Goal: Task Accomplishment & Management: Use online tool/utility

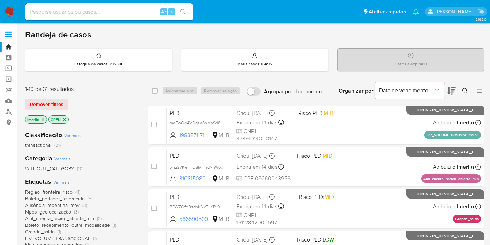
drag, startPoint x: 0, startPoint y: 179, endPoint x: 0, endPoint y: 175, distance: 4.5
click at [108, 14] on input at bounding box center [108, 11] width 167 height 9
paste input "2704976984"
type input "2704976984"
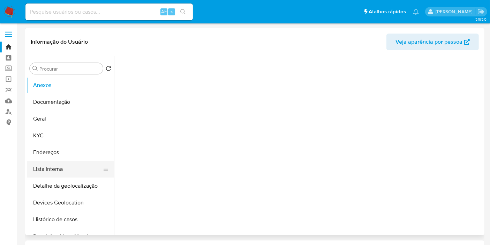
select select "10"
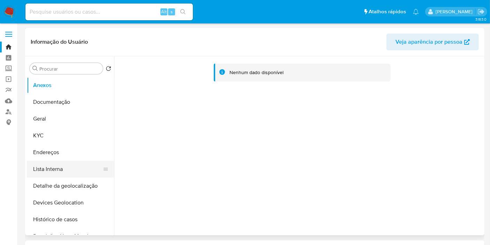
click at [75, 168] on button "Lista Interna" at bounding box center [68, 168] width 82 height 17
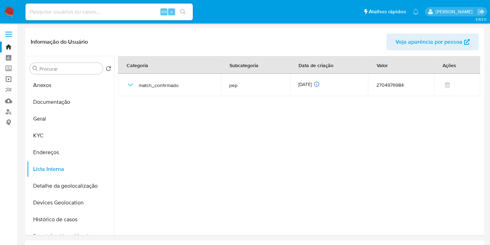
click at [12, 76] on link "Operações em massa" at bounding box center [41, 79] width 83 height 11
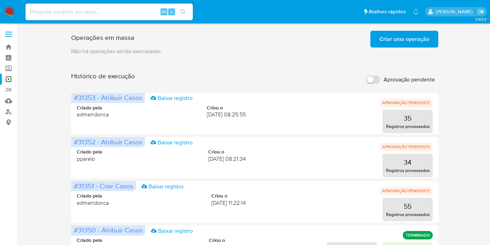
click at [427, 42] on span "Criar uma operação" at bounding box center [405, 38] width 50 height 15
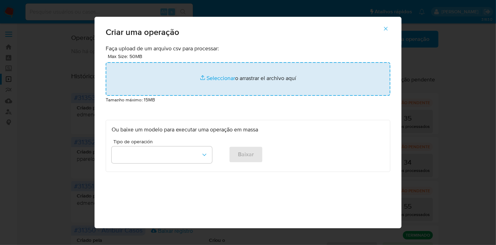
click at [211, 72] on input "file" at bounding box center [248, 78] width 285 height 33
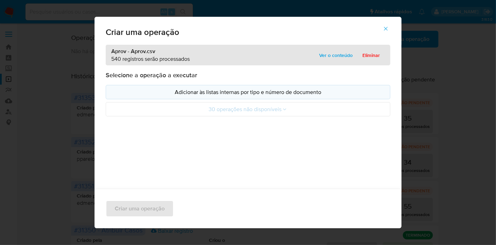
click at [258, 96] on p "Adicionar às listas internas por tipo e número de documento" at bounding box center [248, 92] width 273 height 8
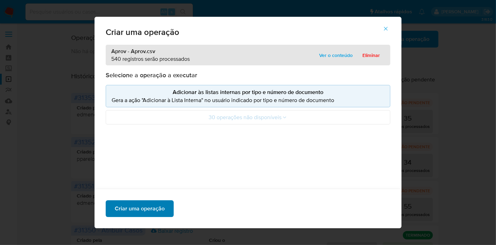
click at [143, 212] on span "Criar uma operação" at bounding box center [140, 208] width 50 height 15
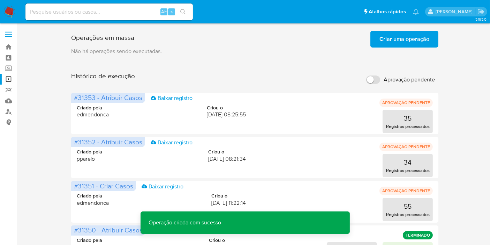
click at [415, 37] on span "Criar uma operação" at bounding box center [405, 38] width 50 height 15
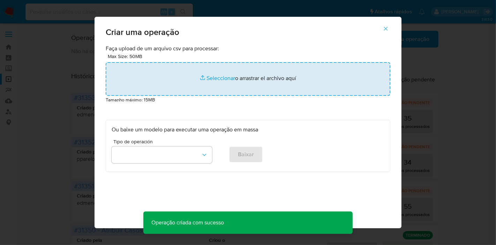
click at [237, 73] on input "file" at bounding box center [248, 78] width 285 height 33
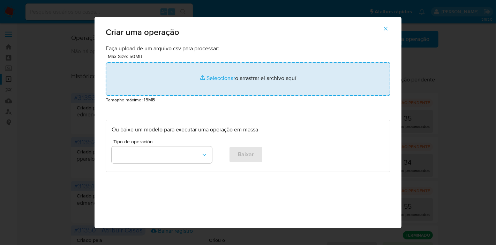
type input "C:\fakepath\Recu - Recu.csv"
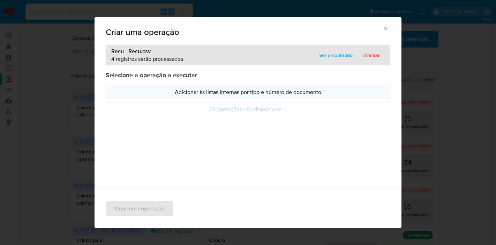
drag, startPoint x: 237, startPoint y: 73, endPoint x: 134, endPoint y: 88, distance: 103.6
click at [135, 87] on button "Adicionar às listas internas por tipo e número de documento" at bounding box center [248, 92] width 285 height 14
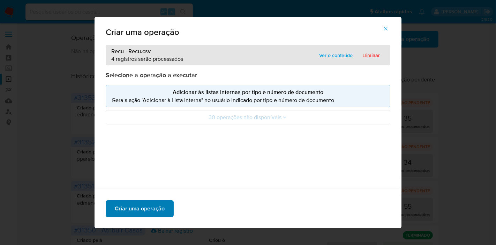
click at [150, 202] on span "Criar uma operação" at bounding box center [140, 208] width 50 height 15
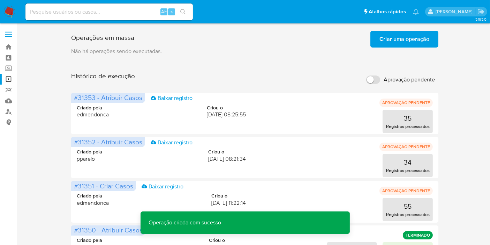
click at [411, 37] on span "Criar uma operação" at bounding box center [405, 38] width 50 height 15
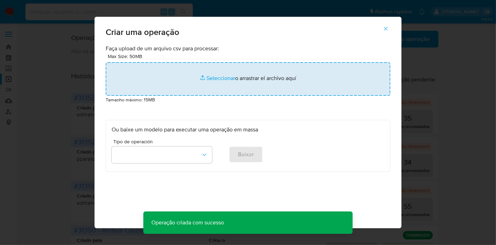
click at [182, 75] on input "file" at bounding box center [248, 78] width 285 height 33
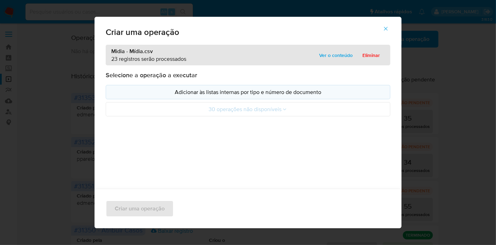
click at [213, 93] on p "Adicionar às listas internas por tipo e número de documento" at bounding box center [248, 92] width 273 height 8
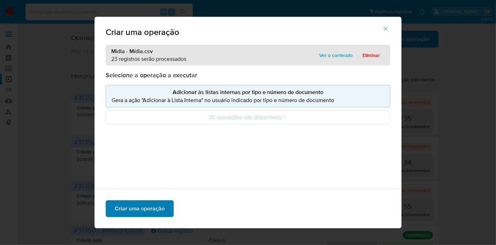
click at [142, 212] on span "Criar uma operação" at bounding box center [140, 208] width 50 height 15
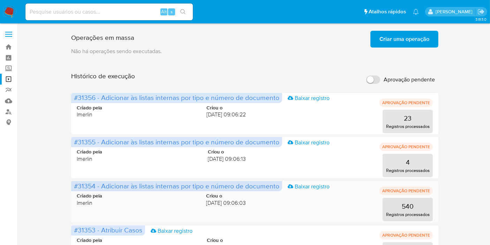
drag, startPoint x: 95, startPoint y: 185, endPoint x: 74, endPoint y: 185, distance: 20.6
click at [74, 185] on span "#31354 - Adicionar às listas internas por tipo e número de documento" at bounding box center [176, 186] width 205 height 10
drag, startPoint x: 96, startPoint y: 142, endPoint x: 74, endPoint y: 140, distance: 22.4
click at [74, 140] on span "#31355 - Adicionar às listas internas por tipo e número de documento" at bounding box center [176, 142] width 205 height 10
drag, startPoint x: 94, startPoint y: 96, endPoint x: 74, endPoint y: 96, distance: 20.2
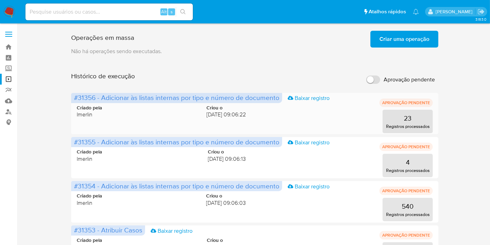
click at [74, 96] on span "#31356 - Adicionar às listas internas por tipo e número de documento" at bounding box center [176, 97] width 205 height 10
click at [78, 15] on input at bounding box center [108, 11] width 167 height 9
paste input "IWS3SSAawaywsNLcu72cruqn"
type input "IWS3SSAawaywsNLcu72cruqn"
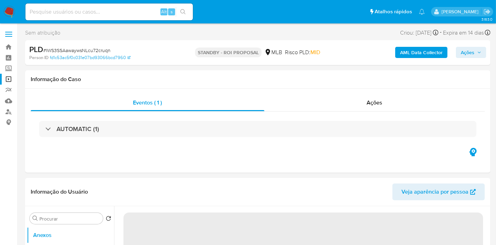
select select "10"
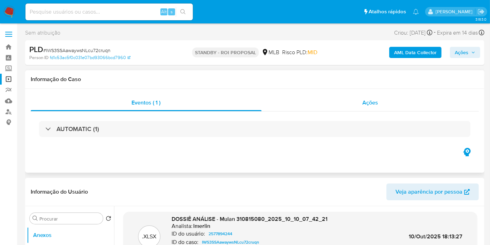
click at [378, 102] on div "Ações" at bounding box center [371, 102] width 218 height 17
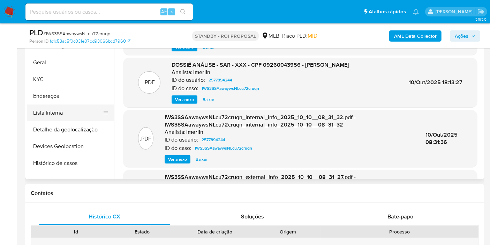
scroll to position [116, 0]
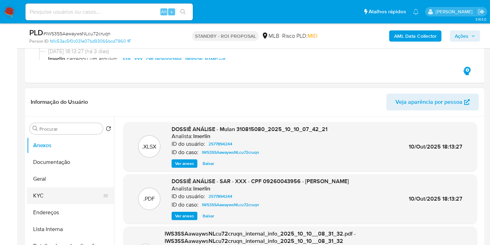
click at [68, 194] on button "KYC" at bounding box center [68, 195] width 82 height 17
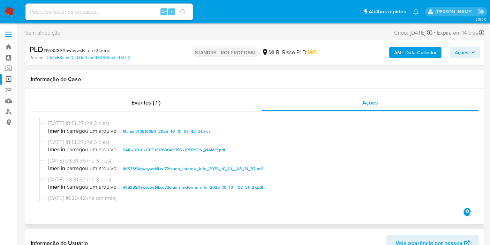
scroll to position [39, 0]
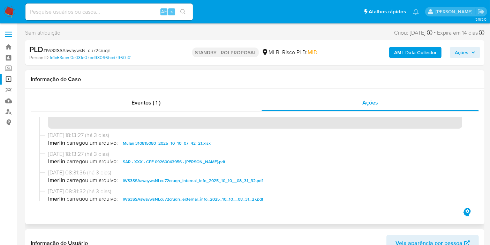
click at [175, 142] on span "Mulan 310815080_2025_10_10_07_42_21.xlsx" at bounding box center [167, 143] width 88 height 8
click at [187, 161] on span "SAR - XXX - CPF 09260043956 - LARISSA MEES VAZATTA.pdf" at bounding box center [174, 161] width 103 height 8
click at [165, 161] on span "lmerlin carregou um arquivo: SAR - XXX - CPF 09260043956 - LARISSA MEES VAZATTA…" at bounding box center [258, 161] width 420 height 8
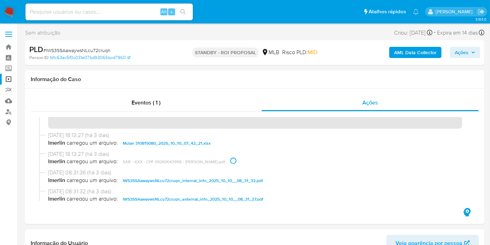
click at [102, 10] on input at bounding box center [108, 11] width 167 height 9
paste input "IWS3SSAawaywsNLcu72cruqn"
type input "IWS3SSAawaywsNLcu72cruqn"
click at [15, 13] on img at bounding box center [9, 12] width 12 height 12
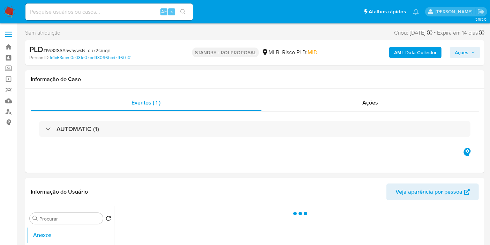
select select "10"
click at [145, 12] on input at bounding box center [108, 11] width 167 height 9
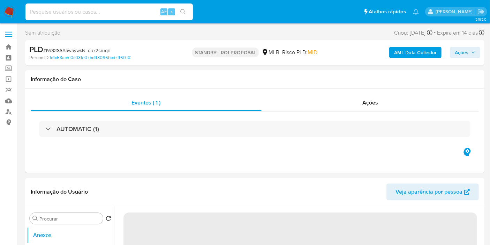
paste input "wn2sVKeFFQ8MHhdNhWokSpcM"
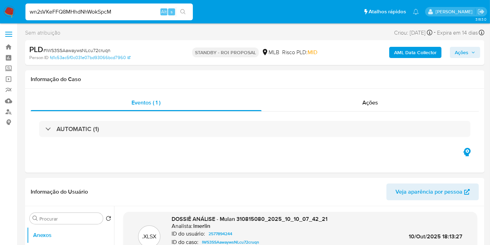
type input "wn2sVKeFFQ8MHhdNhWokSpcM"
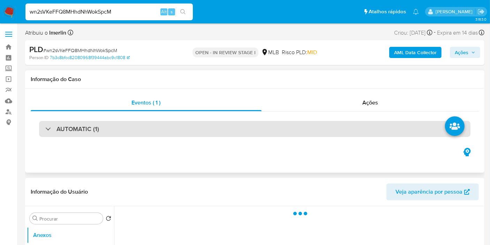
select select "10"
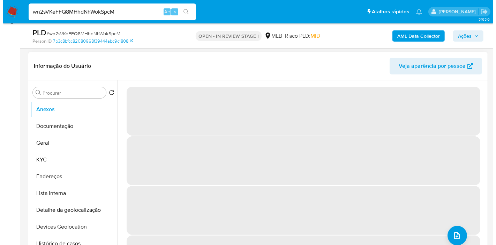
scroll to position [116, 0]
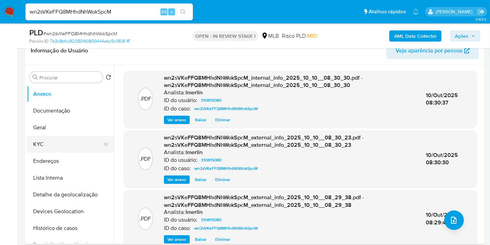
click at [55, 143] on button "KYC" at bounding box center [68, 144] width 82 height 17
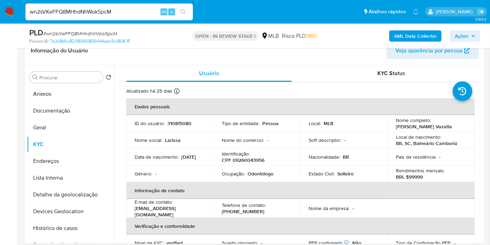
click at [53, 87] on button "Anexos" at bounding box center [68, 93] width 82 height 17
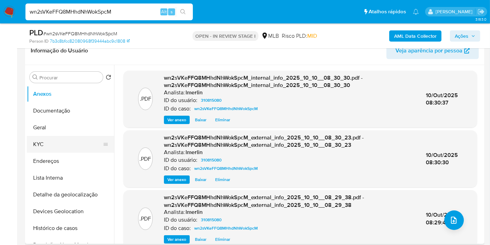
click at [75, 138] on button "KYC" at bounding box center [68, 144] width 82 height 17
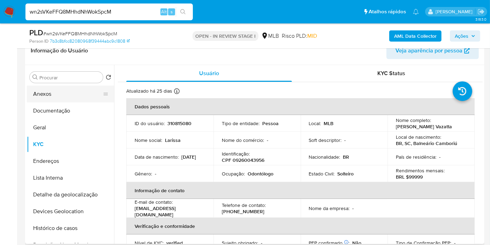
click at [73, 90] on button "Anexos" at bounding box center [68, 93] width 82 height 17
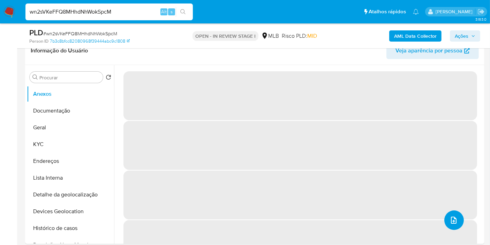
click at [451, 224] on button "upload-file" at bounding box center [454, 220] width 20 height 20
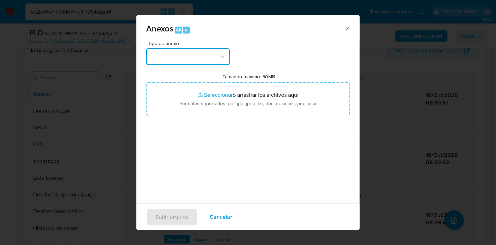
click at [190, 60] on button "button" at bounding box center [188, 56] width 84 height 17
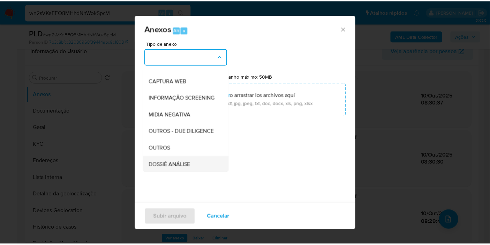
scroll to position [107, 0]
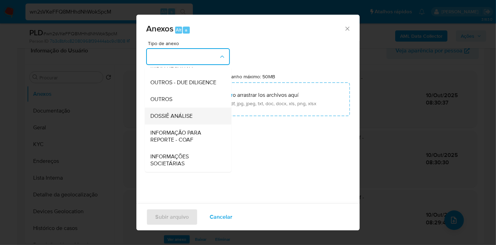
click at [188, 113] on span "DOSSIÊ ANÁLISE" at bounding box center [171, 115] width 42 height 7
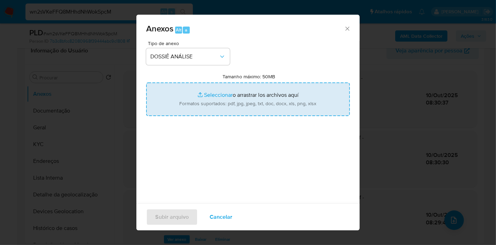
click at [230, 92] on input "Tamanho máximo: 50MB Seleccionar archivos" at bounding box center [248, 98] width 204 height 33
type input "C:\fakepath\Mulan 310815080_2025_10_10_07_42_21.xlsx"
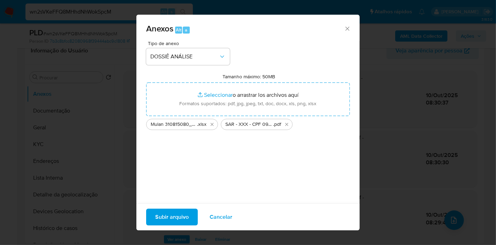
click at [175, 215] on span "Subir arquivo" at bounding box center [171, 216] width 33 height 15
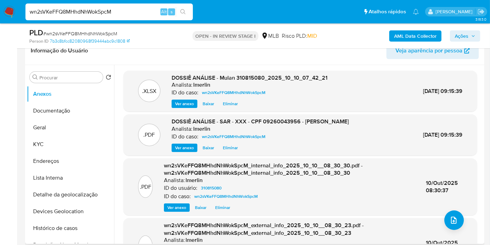
drag, startPoint x: 0, startPoint y: 129, endPoint x: 118, endPoint y: 132, distance: 117.9
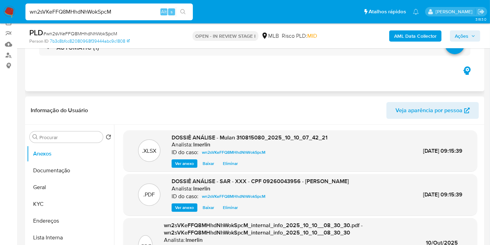
scroll to position [0, 0]
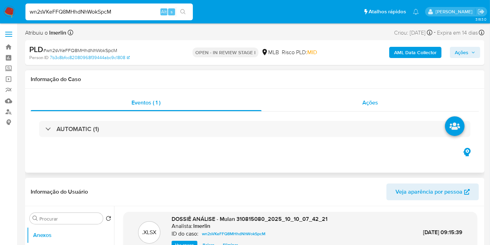
click at [399, 100] on div "Ações" at bounding box center [371, 102] width 218 height 17
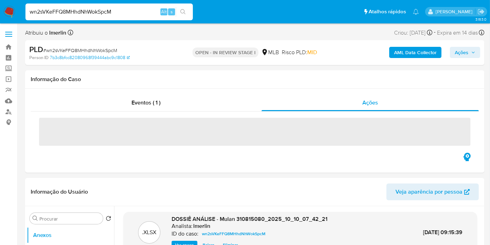
click at [460, 52] on span "Ações" at bounding box center [462, 52] width 14 height 11
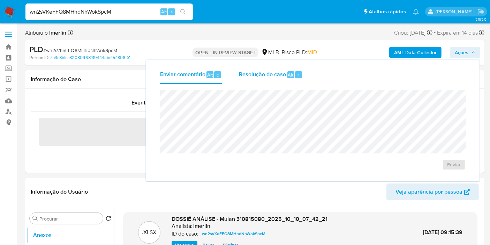
click at [250, 75] on span "Resolução do caso" at bounding box center [262, 74] width 47 height 8
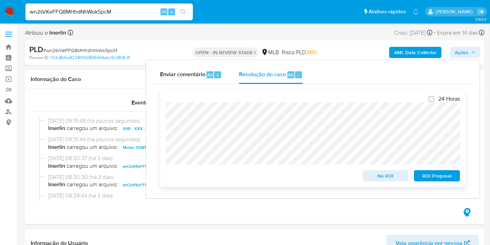
click at [444, 178] on span "ROI Proposal" at bounding box center [437, 176] width 36 height 10
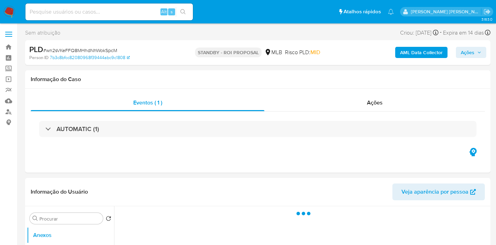
select select "10"
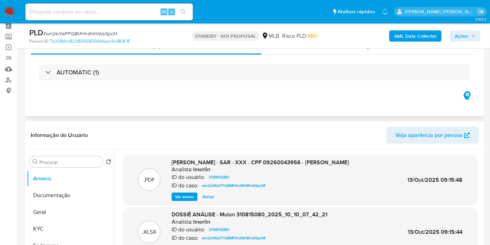
scroll to position [39, 0]
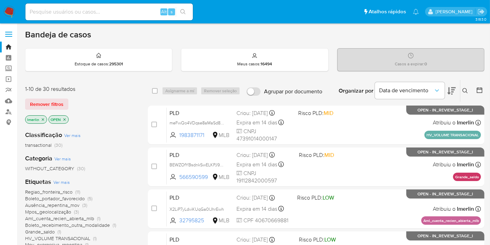
click at [125, 7] on input at bounding box center [108, 11] width 167 height 9
paste input "IWS3SSAawaywsNLcu72cruqn"
type input "IWS3SSAawaywsNLcu72cruqn"
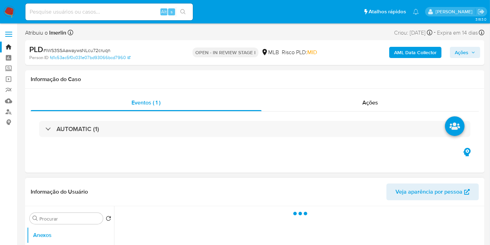
select select "10"
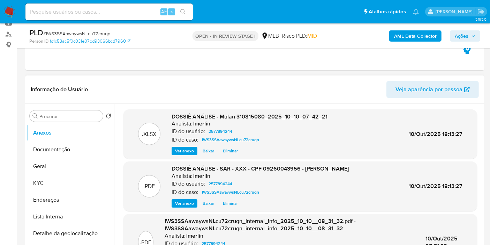
click at [232, 151] on span "Eliminar" at bounding box center [230, 150] width 15 height 7
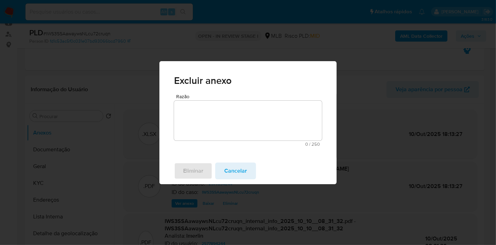
click at [254, 124] on textarea "Razão" at bounding box center [248, 120] width 148 height 40
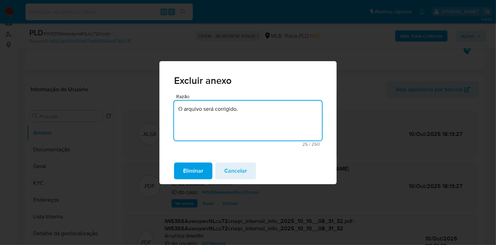
click at [254, 124] on textarea "O arquivo será corrigido." at bounding box center [248, 120] width 148 height 40
type textarea "O arquivo será corrigido."
click at [189, 175] on span "Eliminar" at bounding box center [193, 170] width 20 height 15
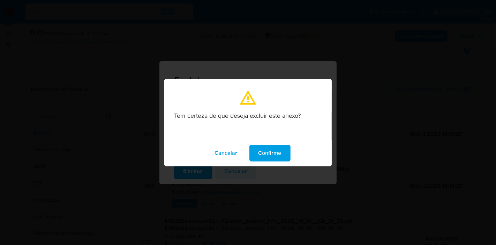
click at [269, 152] on span "Confirme" at bounding box center [269, 152] width 23 height 15
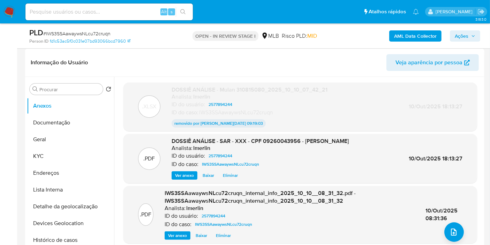
scroll to position [116, 0]
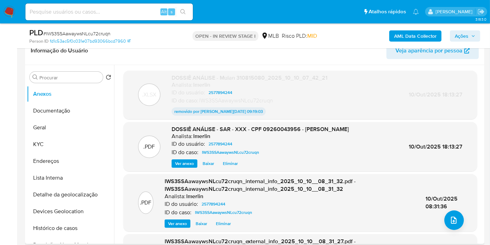
click at [229, 161] on span "Eliminar" at bounding box center [230, 163] width 15 height 7
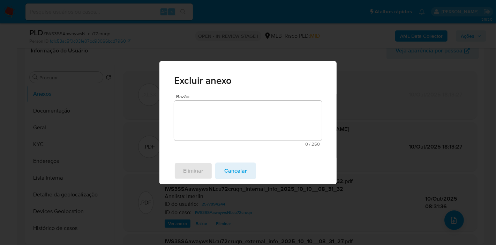
click at [248, 117] on textarea "Razão" at bounding box center [248, 120] width 148 height 40
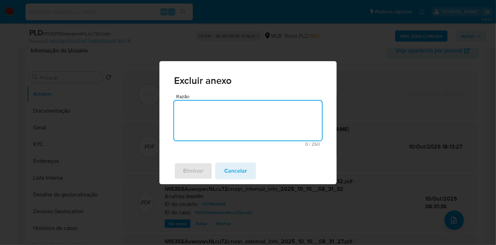
paste textarea "O arquivo será corrigido."
type textarea "O arquivo será corrigido."
click at [198, 169] on span "Eliminar" at bounding box center [193, 170] width 20 height 15
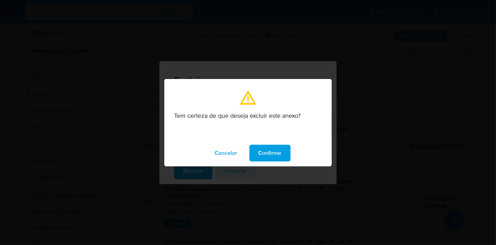
click at [278, 149] on span "Confirme" at bounding box center [269, 152] width 23 height 15
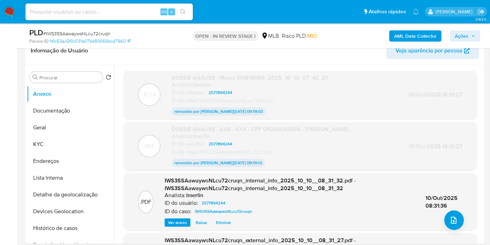
click at [15, 10] on nav "Pausado Ver notificaciones Alt s Atalhos rápidos Presiona las siguientes teclas…" at bounding box center [245, 11] width 490 height 23
click at [8, 11] on img at bounding box center [9, 12] width 12 height 12
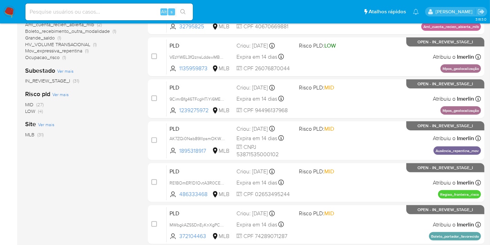
scroll to position [116, 0]
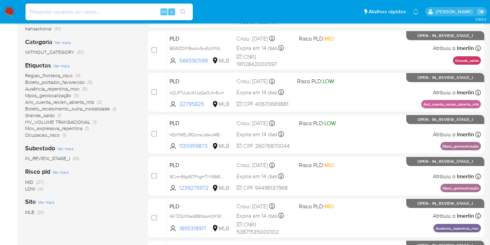
click at [36, 182] on span "(27)" at bounding box center [39, 181] width 7 height 7
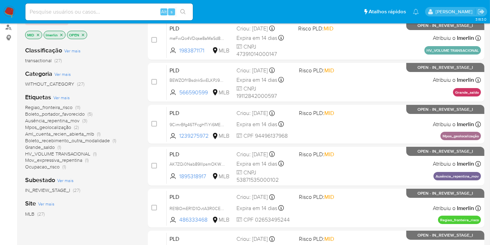
scroll to position [77, 0]
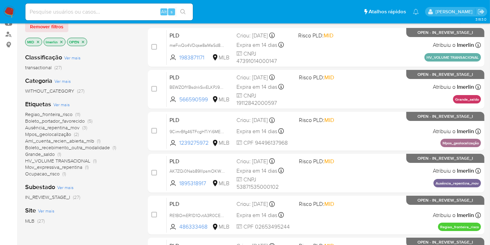
click at [62, 114] on span "Regiao_fronteira_risco" at bounding box center [48, 114] width 47 height 7
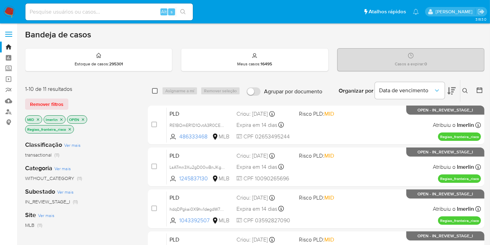
click at [154, 89] on input "checkbox" at bounding box center [155, 91] width 6 height 6
checkbox input "true"
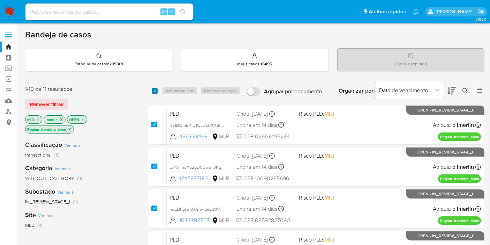
checkbox input "true"
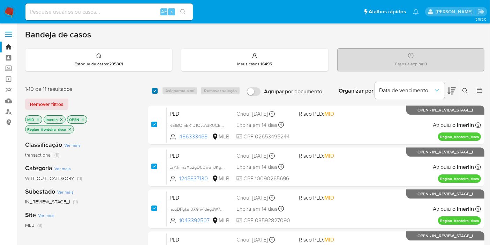
checkbox input "true"
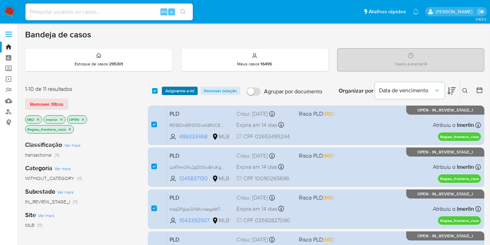
click at [175, 90] on span "Asignarme a mí" at bounding box center [179, 90] width 29 height 7
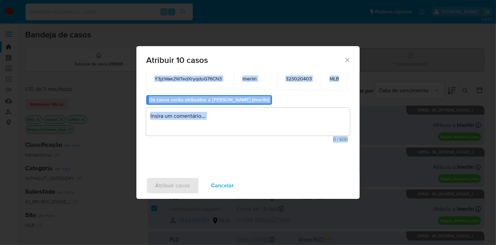
scroll to position [95, 34]
drag, startPoint x: 147, startPoint y: 119, endPoint x: 350, endPoint y: 98, distance: 203.4
click at [350, 98] on div "Casos para atribuir: ID Proprietário ID do usuário Site RE1BOmER1D1OvtA3R0CE3zz…" at bounding box center [247, 122] width 223 height 100
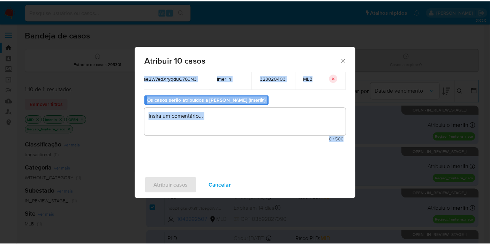
scroll to position [43, 2]
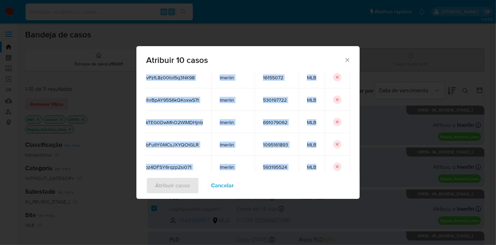
copy div "RE1BOmER1D1OvtA3R0CE3zzo lmerlin 486333468 MLB LsATmn3Xu2gD00wBnJKg74lY lmerlin…"
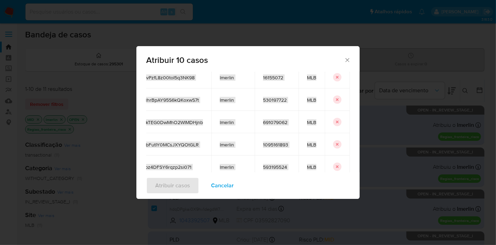
click at [219, 182] on span "Cancelar" at bounding box center [222, 185] width 23 height 15
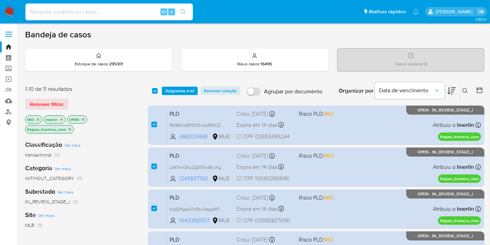
click at [150, 10] on input at bounding box center [108, 11] width 167 height 9
paste input "RE1BOmER1D1OvtA3R0CE3zzo"
type input "RE1BOmER1D1OvtA3R0CE3zzo"
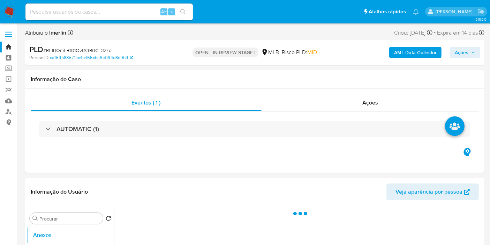
select select "10"
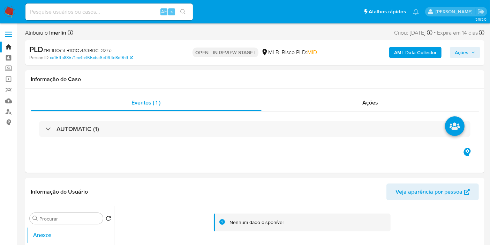
click at [400, 51] on b "AML Data Collector" at bounding box center [415, 52] width 43 height 11
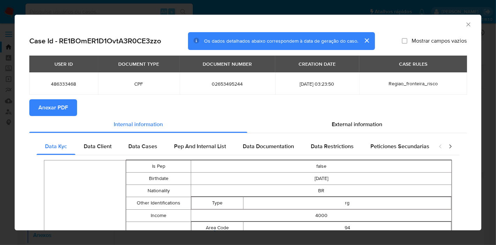
click at [67, 103] on span "Anexar PDF" at bounding box center [53, 107] width 30 height 15
click at [465, 22] on icon "Fechar a janela" at bounding box center [468, 24] width 7 height 7
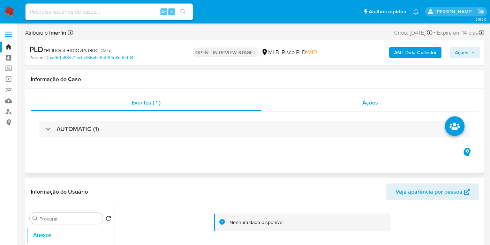
click at [338, 96] on div "Ações" at bounding box center [371, 102] width 218 height 17
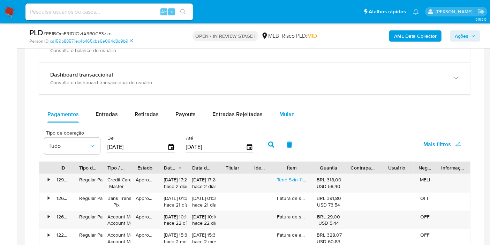
click at [284, 112] on span "Mulan" at bounding box center [286, 114] width 15 height 8
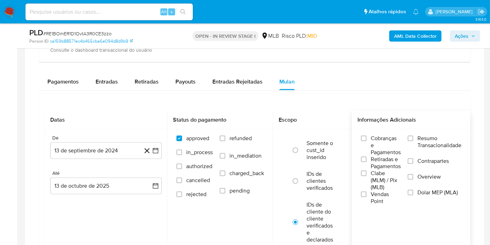
scroll to position [659, 0]
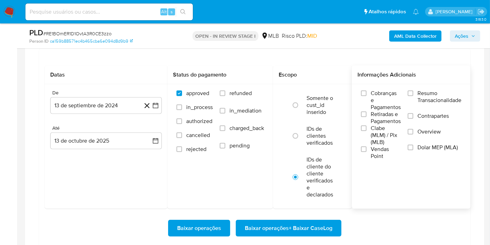
click at [443, 100] on span "Resumo Transacionalidade" at bounding box center [440, 97] width 44 height 14
click at [413, 96] on input "Resumo Transacionalidade" at bounding box center [411, 93] width 6 height 6
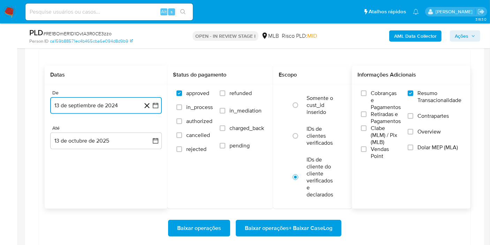
click at [158, 107] on button "13 de septiembre de 2024" at bounding box center [106, 105] width 112 height 17
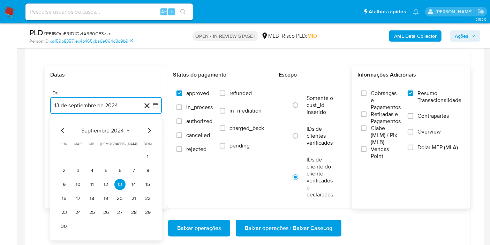
click at [118, 127] on span "septiembre 2024" at bounding box center [102, 130] width 43 height 7
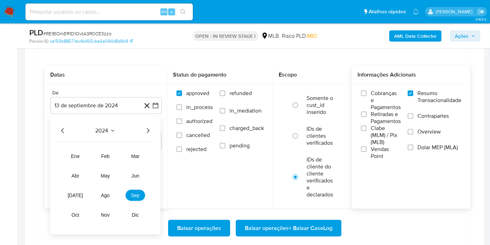
click at [148, 127] on icon "Año siguiente" at bounding box center [148, 130] width 8 height 8
click at [103, 190] on button "ago" at bounding box center [106, 194] width 20 height 11
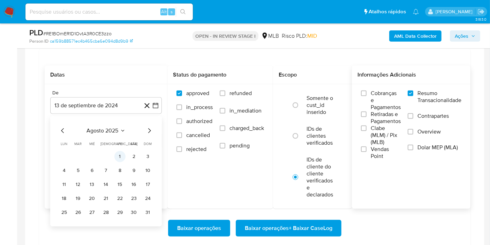
click at [120, 154] on button "1" at bounding box center [119, 156] width 11 height 11
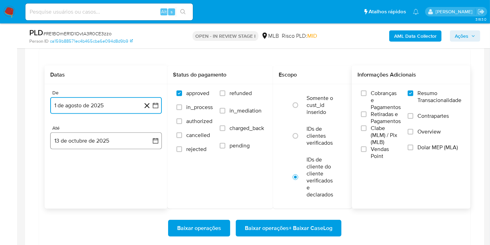
click at [145, 139] on button "13 de octubre de 2025" at bounding box center [106, 140] width 112 height 17
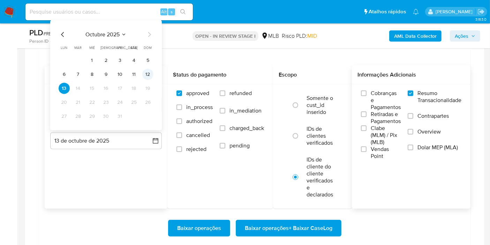
click at [152, 73] on button "12" at bounding box center [147, 74] width 11 height 11
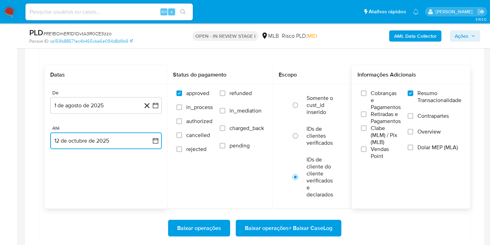
scroll to position [698, 0]
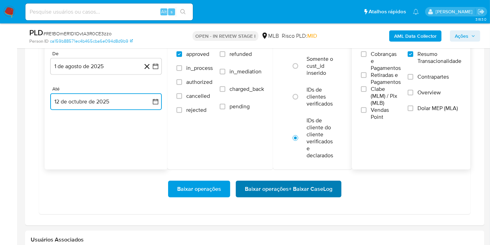
click at [298, 187] on span "Baixar operações + Baixar CaseLog" at bounding box center [289, 188] width 88 height 15
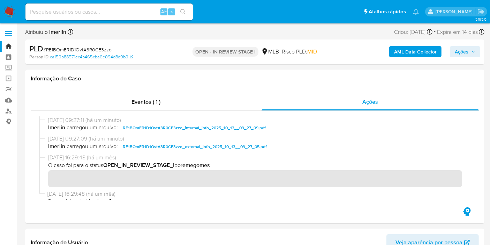
scroll to position [0, 0]
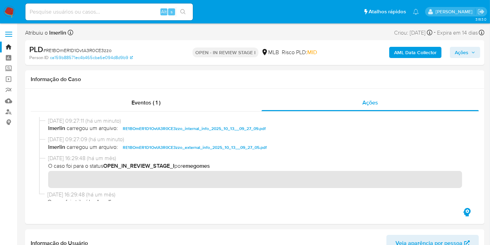
click at [122, 10] on input at bounding box center [108, 11] width 167 height 9
paste input "LsATmn3Xu2gD00wBnJKg74lY"
type input "LsATmn3Xu2gD00wBnJKg74lY"
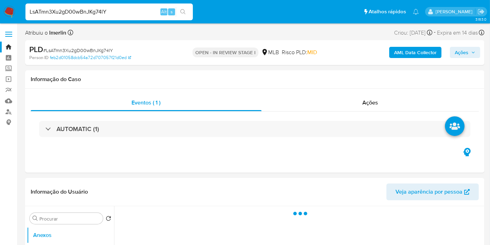
click at [406, 54] on b "AML Data Collector" at bounding box center [415, 52] width 43 height 11
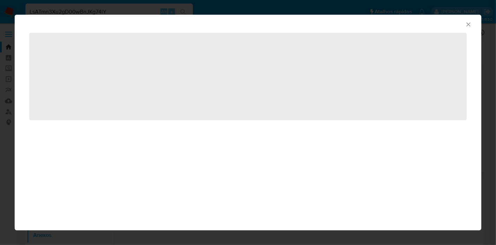
select select "10"
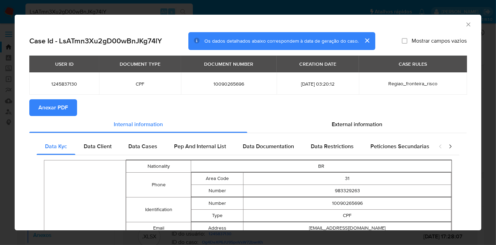
click at [45, 102] on span "Anexar PDF" at bounding box center [53, 107] width 30 height 15
click at [465, 26] on icon "Fechar a janela" at bounding box center [468, 24] width 7 height 7
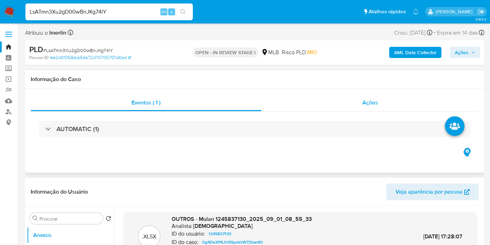
click at [345, 106] on div "Ações" at bounding box center [371, 102] width 218 height 17
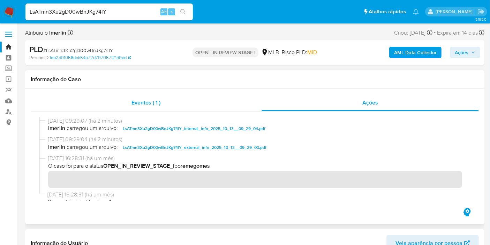
click at [159, 102] on span "Eventos ( 1 )" at bounding box center [146, 102] width 29 height 8
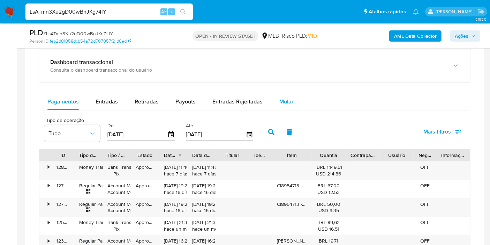
click at [287, 100] on span "Mulan" at bounding box center [286, 101] width 15 height 8
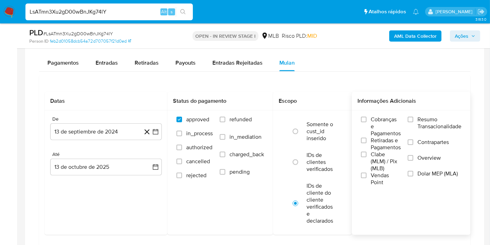
click at [440, 119] on span "Resumo Transacionalidade" at bounding box center [440, 123] width 44 height 14
click at [413, 119] on input "Resumo Transacionalidade" at bounding box center [411, 120] width 6 height 6
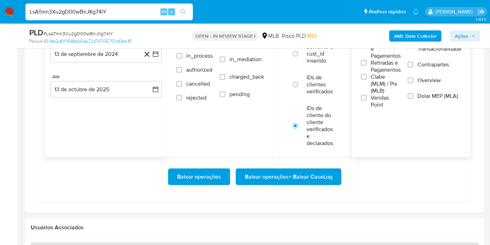
scroll to position [620, 0]
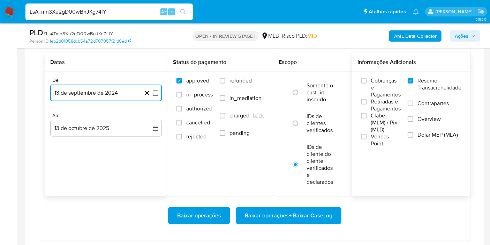
click at [153, 92] on icon "button" at bounding box center [155, 92] width 7 height 7
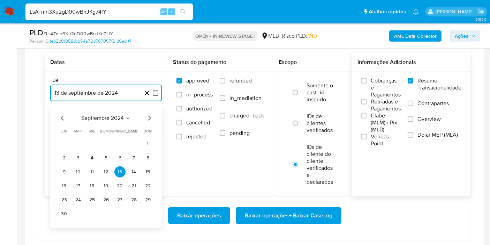
click at [123, 114] on span "septiembre 2024" at bounding box center [102, 117] width 43 height 7
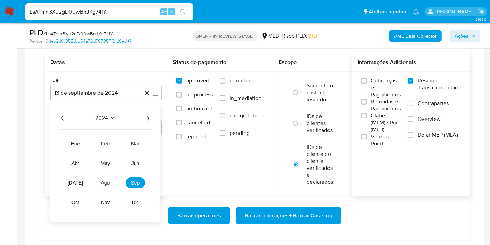
click at [147, 116] on icon "Año siguiente" at bounding box center [148, 118] width 8 height 8
click at [106, 182] on span "ago" at bounding box center [105, 183] width 9 height 6
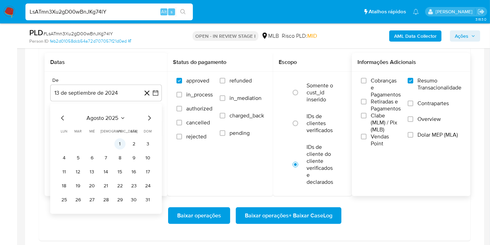
click at [119, 138] on button "1" at bounding box center [119, 143] width 11 height 11
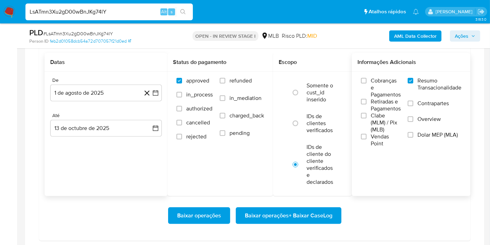
click at [141, 115] on div "Até" at bounding box center [106, 115] width 112 height 6
click at [141, 123] on button "13 de octubre de 2025" at bounding box center [106, 128] width 112 height 17
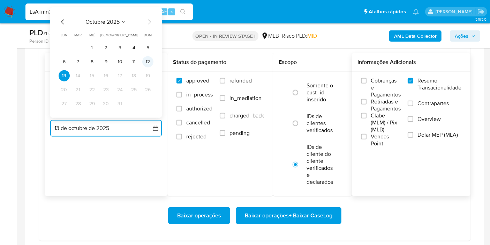
click at [145, 64] on button "12" at bounding box center [147, 61] width 11 height 11
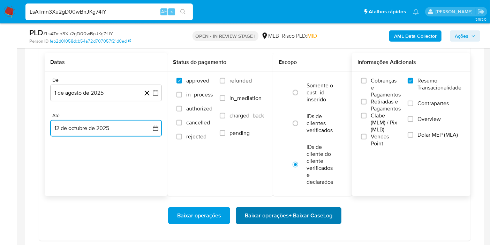
click at [278, 212] on span "Baixar operações + Baixar CaseLog" at bounding box center [289, 215] width 88 height 15
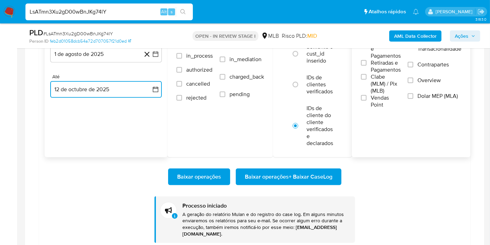
scroll to position [698, 0]
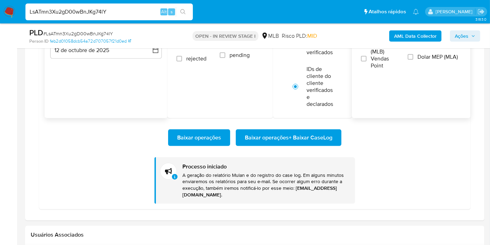
click at [148, 6] on div "LsATmn3Xu2gD00wBnJKg74lY Alt s" at bounding box center [108, 11] width 167 height 17
click at [144, 14] on input "LsATmn3Xu2gD00wBnJKg74lY" at bounding box center [108, 11] width 167 height 9
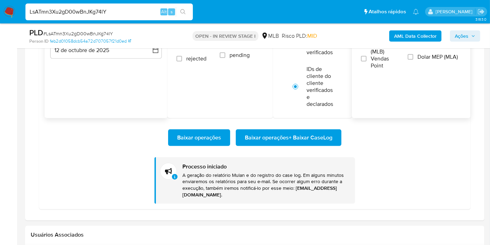
paste input "hdqDPgkai0X9hv1degdW7QjG"
type input "hdqDPgkai0X9hv1degdW7QjG"
click at [183, 15] on button "search-icon" at bounding box center [183, 12] width 14 height 10
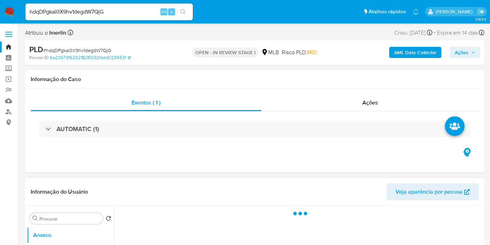
select select "10"
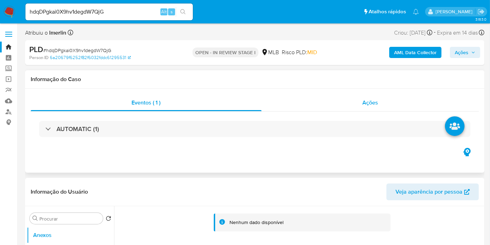
click at [348, 99] on div "Ações" at bounding box center [371, 102] width 218 height 17
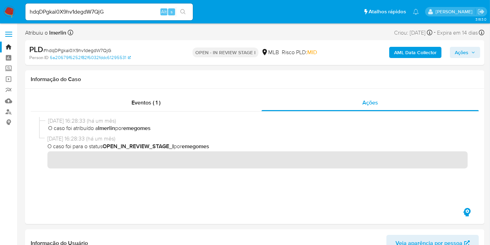
click at [414, 53] on b "AML Data Collector" at bounding box center [415, 52] width 43 height 11
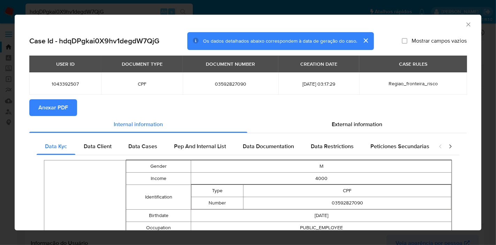
click at [35, 107] on button "Anexar PDF" at bounding box center [53, 107] width 48 height 17
click at [397, 107] on section "Anexar PDF" at bounding box center [247, 107] width 437 height 17
click at [465, 23] on icon "Fechar a janela" at bounding box center [468, 24] width 7 height 7
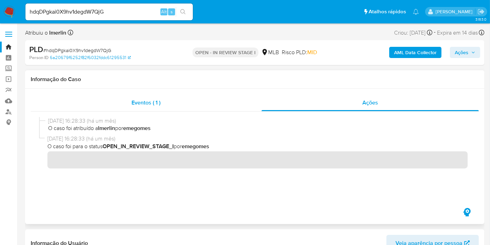
click at [210, 100] on div "Eventos ( 1 )" at bounding box center [146, 102] width 231 height 17
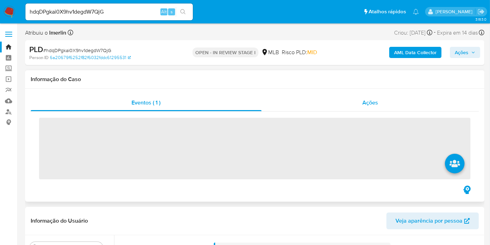
click at [354, 96] on div "Ações" at bounding box center [371, 102] width 218 height 17
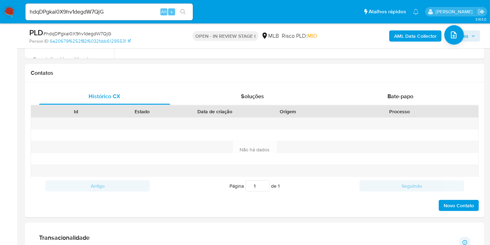
scroll to position [465, 0]
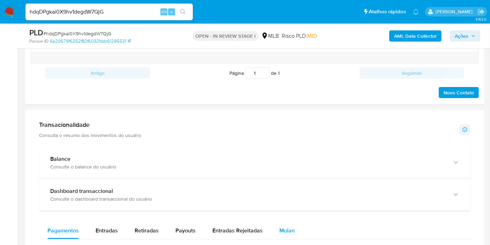
click at [285, 226] on span "Mulan" at bounding box center [286, 230] width 15 height 8
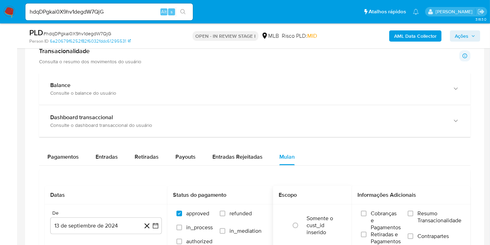
scroll to position [620, 0]
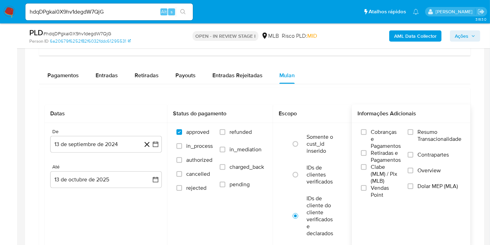
click at [426, 136] on span "Resumo Transacionalidade" at bounding box center [440, 135] width 44 height 14
click at [413, 135] on input "Resumo Transacionalidade" at bounding box center [411, 132] width 6 height 6
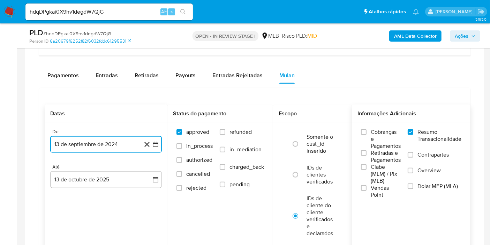
click at [159, 145] on button "13 de septiembre de 2024" at bounding box center [106, 144] width 112 height 17
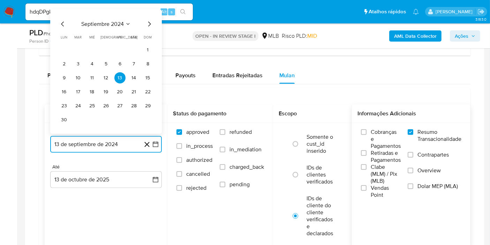
click at [125, 23] on icon "Seleccionar mes y año" at bounding box center [128, 24] width 6 height 6
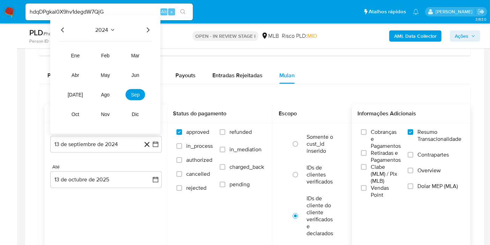
click at [148, 29] on icon "Año siguiente" at bounding box center [148, 30] width 8 height 8
click at [108, 93] on span "ago" at bounding box center [105, 95] width 9 height 6
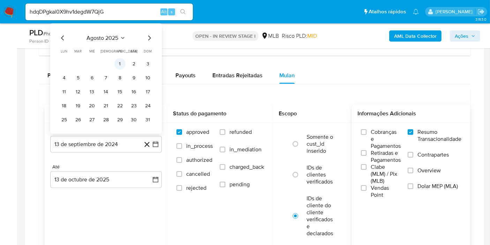
click at [119, 63] on button "1" at bounding box center [119, 63] width 11 height 11
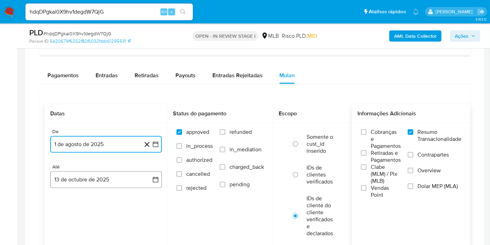
click at [148, 180] on button "13 de octubre de 2025" at bounding box center [106, 179] width 112 height 17
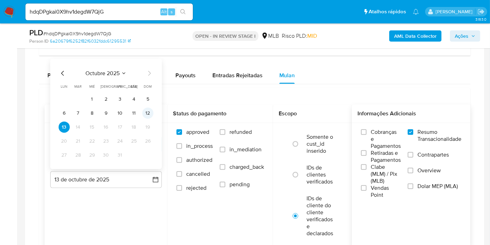
click at [146, 114] on button "12" at bounding box center [147, 112] width 11 height 11
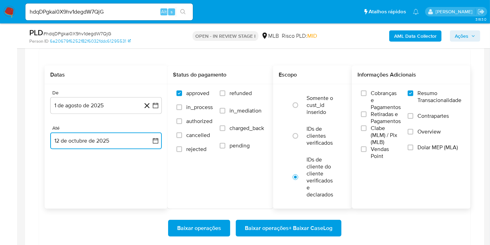
scroll to position [736, 0]
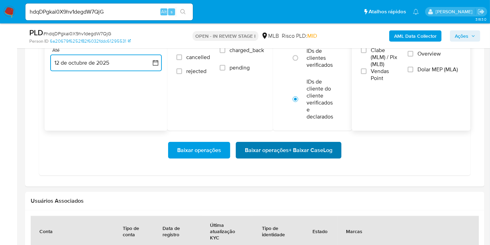
click at [311, 148] on span "Baixar operações + Baixar CaseLog" at bounding box center [289, 149] width 88 height 15
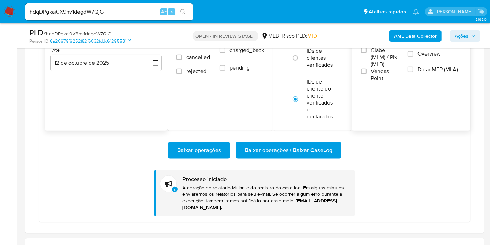
click at [139, 13] on input "hdqDPgkai0X9hv1degdW7QjG" at bounding box center [108, 11] width 167 height 9
paste input "Rb9gx99WZASWIL7U3Ly0Tjy8"
type input "Rb9gx99WZASWIL7U3Ly0Tjy8"
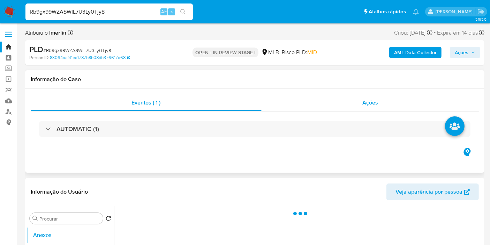
click at [358, 96] on div "Ações" at bounding box center [371, 102] width 218 height 17
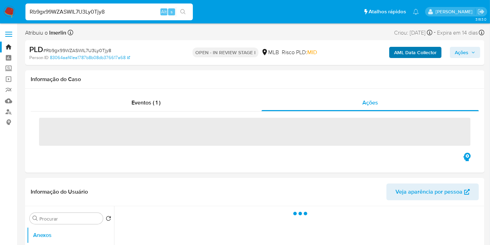
select select "10"
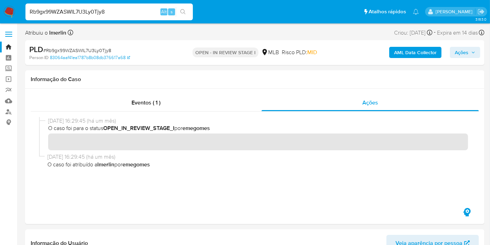
click at [406, 55] on b "AML Data Collector" at bounding box center [415, 52] width 43 height 11
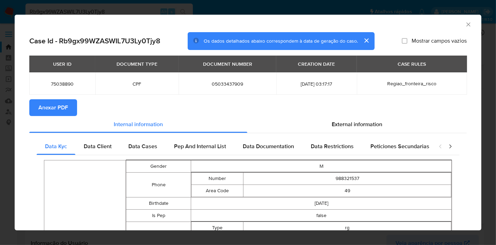
click at [57, 109] on span "Anexar PDF" at bounding box center [53, 107] width 30 height 15
click at [465, 26] on icon "Fechar a janela" at bounding box center [468, 24] width 7 height 7
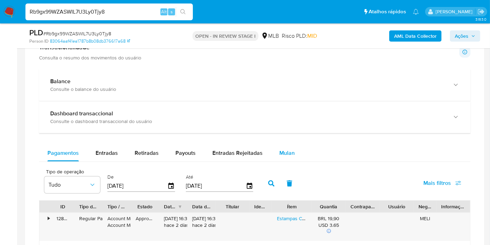
click at [284, 151] on span "Mulan" at bounding box center [286, 153] width 15 height 8
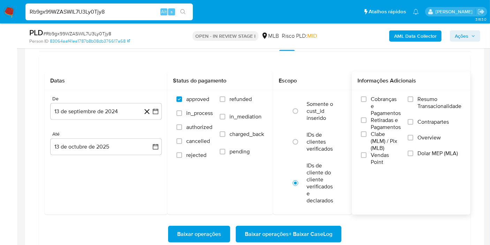
scroll to position [659, 0]
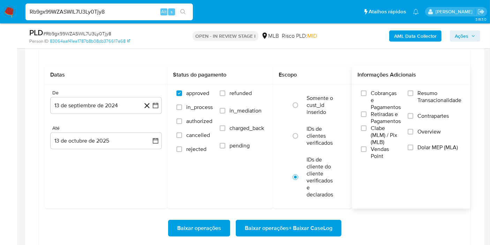
click at [444, 104] on label "Resumo Transacionalidade" at bounding box center [435, 101] width 54 height 23
click at [413, 96] on input "Resumo Transacionalidade" at bounding box center [411, 93] width 6 height 6
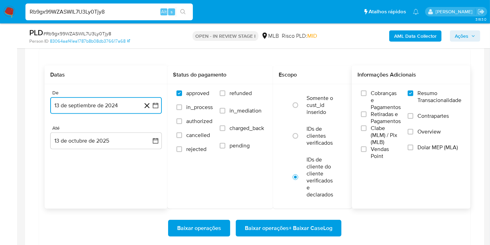
click at [160, 105] on button "13 de septiembre de 2024" at bounding box center [106, 105] width 112 height 17
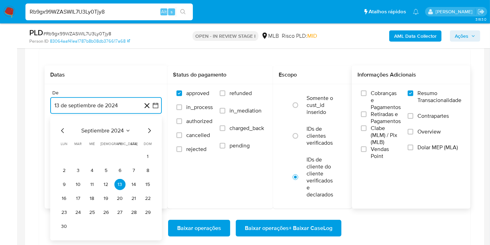
click at [113, 129] on span "septiembre 2024" at bounding box center [102, 130] width 43 height 7
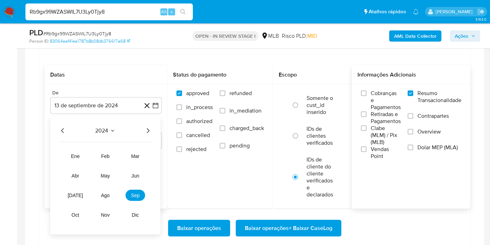
click at [145, 129] on icon "Año siguiente" at bounding box center [148, 130] width 8 height 8
click at [104, 189] on button "ago" at bounding box center [106, 194] width 20 height 11
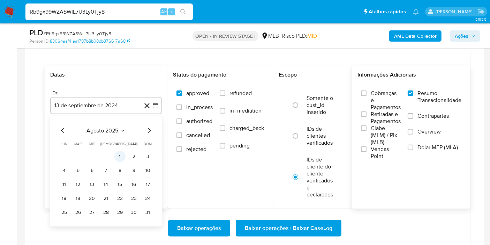
click at [119, 152] on button "1" at bounding box center [119, 156] width 11 height 11
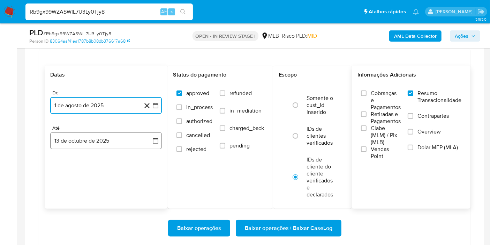
click at [141, 138] on button "13 de octubre de 2025" at bounding box center [106, 140] width 112 height 17
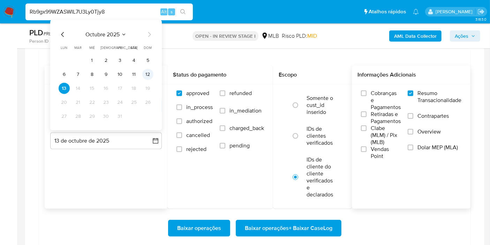
click at [149, 74] on button "12" at bounding box center [147, 74] width 11 height 11
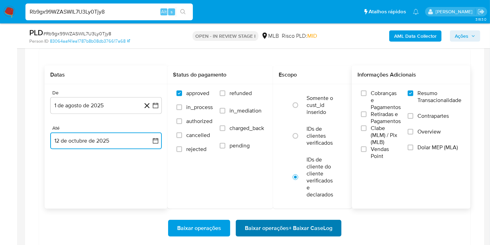
click at [258, 225] on span "Baixar operações + Baixar CaseLog" at bounding box center [289, 227] width 88 height 15
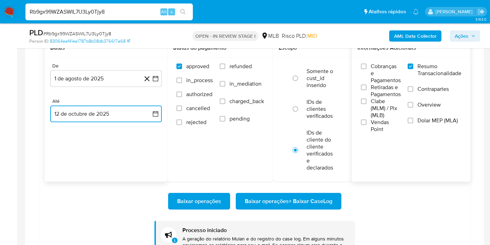
scroll to position [698, 0]
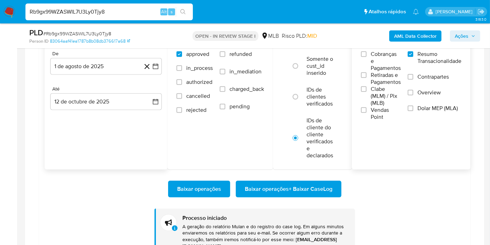
click at [137, 14] on input "Rb9gx99WZASWIL7U3Ly0Tjy8" at bounding box center [108, 11] width 167 height 9
paste input "nPnxUvPzfL8z00toI5q3NK9"
type input "nPnxUvPzfL8z00toI5q3NK98"
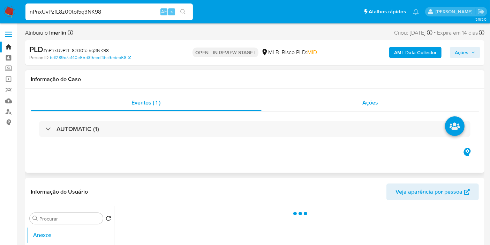
click at [357, 96] on div "Ações" at bounding box center [371, 102] width 218 height 17
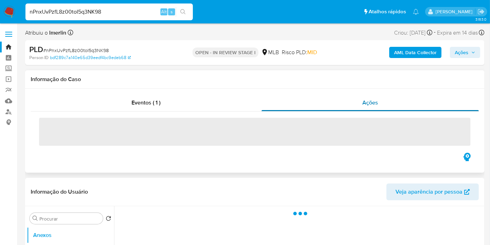
select select "10"
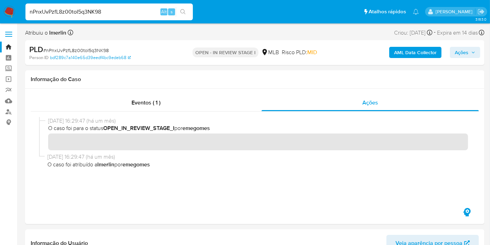
click at [412, 53] on b "AML Data Collector" at bounding box center [415, 52] width 43 height 11
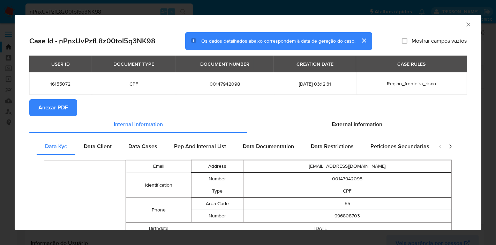
click at [461, 30] on div "AML Data Collector" at bounding box center [248, 23] width 467 height 17
click at [465, 24] on icon "Fechar a janela" at bounding box center [468, 24] width 7 height 7
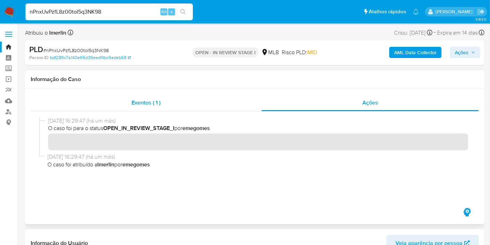
click at [206, 108] on div "Eventos ( 1 )" at bounding box center [146, 102] width 231 height 17
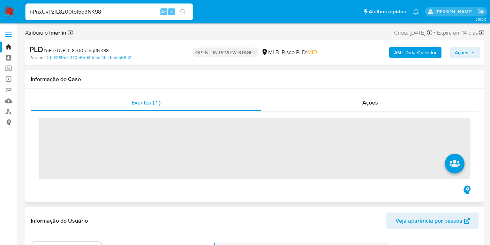
click at [355, 91] on div "Eventos ( 1 ) Ações ‌" at bounding box center [254, 145] width 459 height 113
click at [352, 97] on div "Ações" at bounding box center [371, 102] width 218 height 17
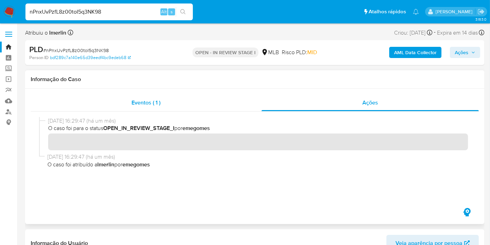
click at [127, 109] on div "Eventos ( 1 )" at bounding box center [146, 102] width 231 height 17
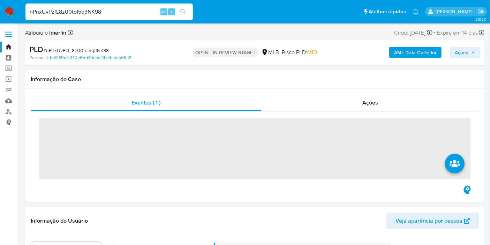
click at [398, 52] on b "AML Data Collector" at bounding box center [415, 52] width 43 height 11
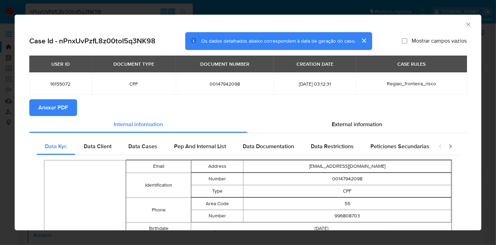
click at [72, 112] on button "Anexar PDF" at bounding box center [53, 107] width 48 height 17
click at [465, 23] on icon "Fechar a janela" at bounding box center [468, 24] width 7 height 7
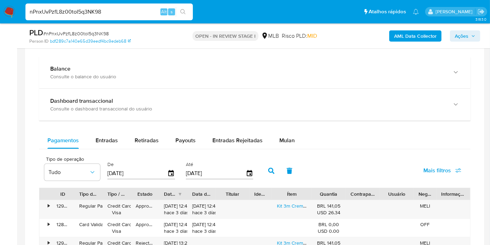
drag, startPoint x: 279, startPoint y: 140, endPoint x: 311, endPoint y: 134, distance: 32.2
click at [279, 140] on span "Mulan" at bounding box center [286, 140] width 15 height 8
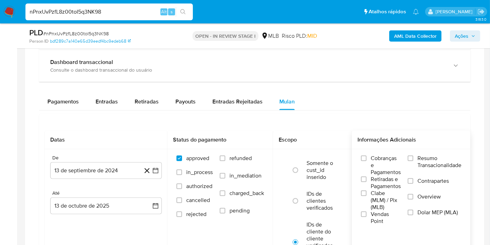
click at [423, 155] on span "Resumo Transacionalidade" at bounding box center [440, 162] width 44 height 14
click at [413, 155] on input "Resumo Transacionalidade" at bounding box center [411, 158] width 6 height 6
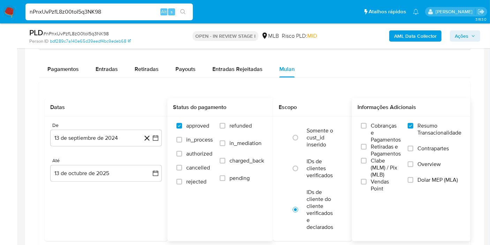
scroll to position [620, 0]
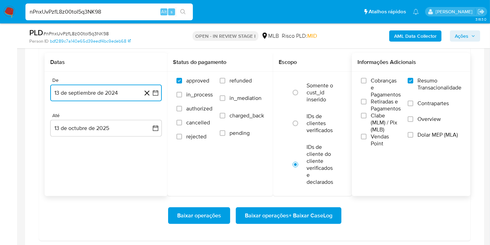
click at [155, 93] on icon "button" at bounding box center [156, 93] width 6 height 6
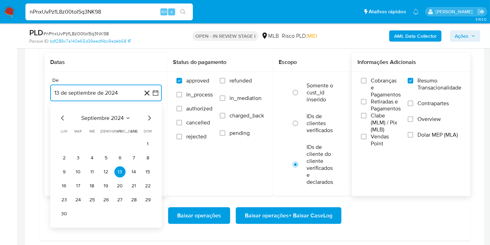
click at [114, 119] on span "septiembre 2024" at bounding box center [102, 117] width 43 height 7
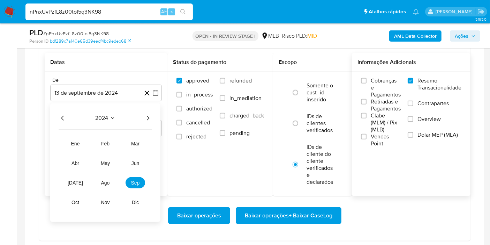
click at [154, 118] on div "2024 2024 ene feb mar abr may jun jul ago sep oct nov dic" at bounding box center [105, 162] width 110 height 118
click at [147, 118] on icon "Año siguiente" at bounding box center [148, 118] width 8 height 8
click at [110, 181] on span "ago" at bounding box center [105, 183] width 9 height 6
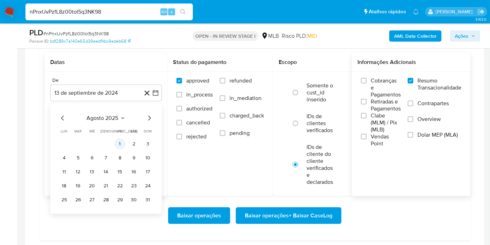
click at [117, 141] on button "1" at bounding box center [119, 143] width 11 height 11
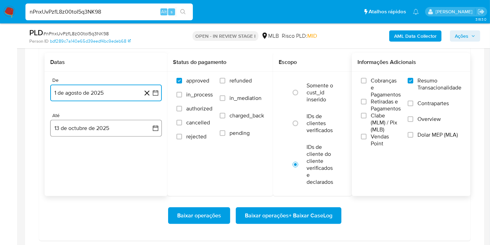
click at [148, 128] on button "13 de octubre de 2025" at bounding box center [106, 128] width 112 height 17
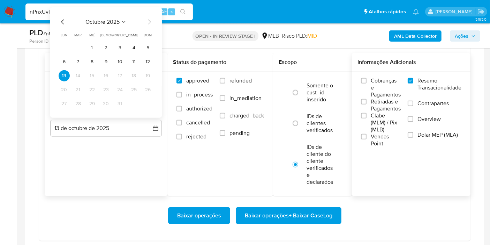
click at [154, 58] on div "octubre 2025 octubre 2025 lun lunes mar martes mié miércoles jue jueves vie vie…" at bounding box center [106, 62] width 112 height 110
click at [151, 59] on button "12" at bounding box center [147, 61] width 11 height 11
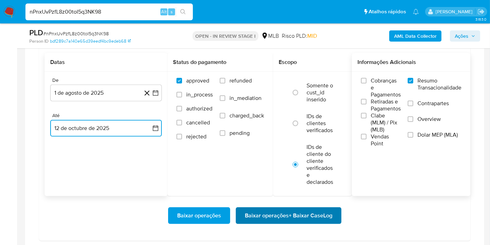
click at [290, 211] on span "Baixar operações + Baixar CaseLog" at bounding box center [289, 215] width 88 height 15
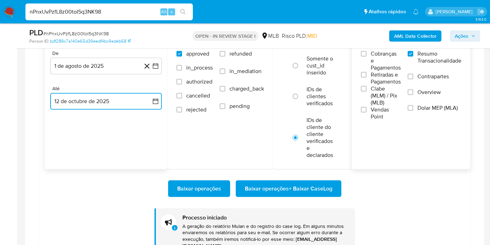
scroll to position [659, 0]
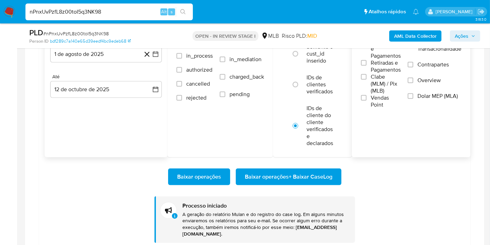
click at [134, 12] on input "nPnxUvPzfL8z00toI5q3NK98" at bounding box center [108, 11] width 167 height 9
paste input "0aYW8hrBpAY95S6kQKoxwS7t"
type input "0aYW8hrBpAY95S6kQKoxwS7t"
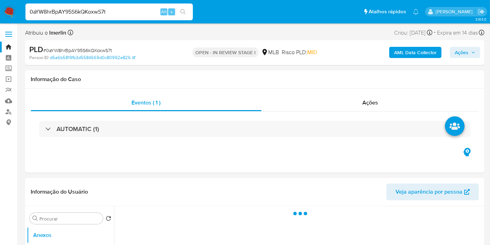
select select "10"
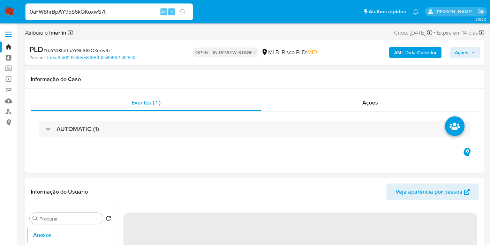
click at [426, 55] on b "AML Data Collector" at bounding box center [415, 52] width 43 height 11
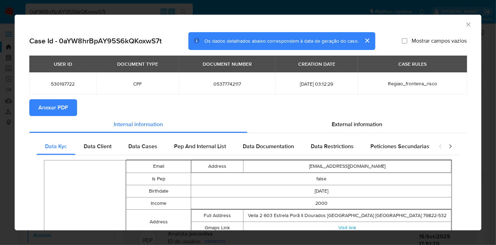
click at [466, 22] on icon "Fechar a janela" at bounding box center [468, 24] width 4 height 4
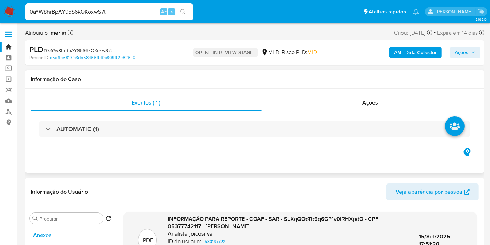
click at [386, 92] on div "Eventos ( 1 ) Ações AUTOMATIC (1)" at bounding box center [254, 131] width 459 height 84
click at [384, 97] on div "Ações" at bounding box center [371, 102] width 218 height 17
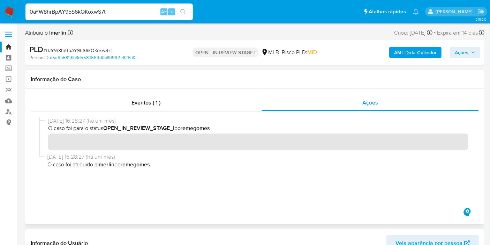
click at [141, 113] on div at bounding box center [255, 158] width 448 height 95
click at [209, 100] on div "Eventos ( 1 )" at bounding box center [146, 102] width 231 height 17
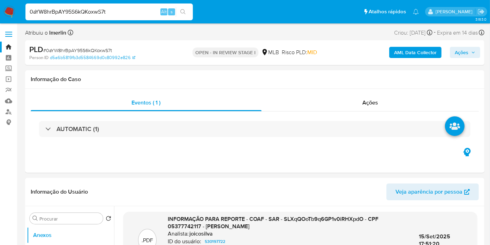
click at [422, 53] on b "AML Data Collector" at bounding box center [415, 52] width 43 height 11
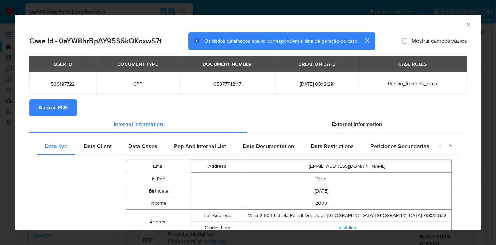
click at [56, 104] on span "Anexar PDF" at bounding box center [53, 107] width 30 height 15
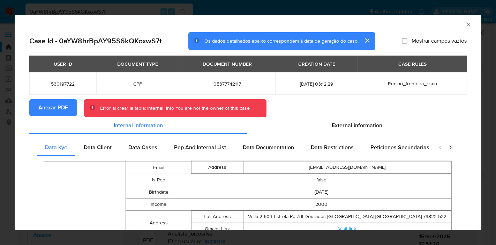
click at [58, 108] on span "Anexar PDF" at bounding box center [53, 107] width 30 height 15
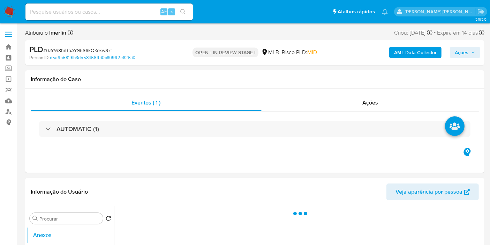
select select "10"
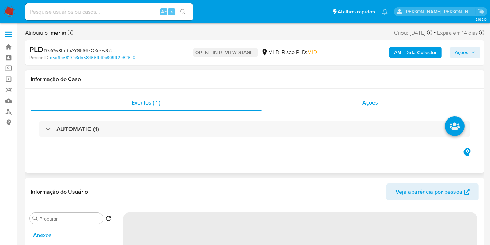
click at [374, 105] on span "Ações" at bounding box center [370, 102] width 16 height 8
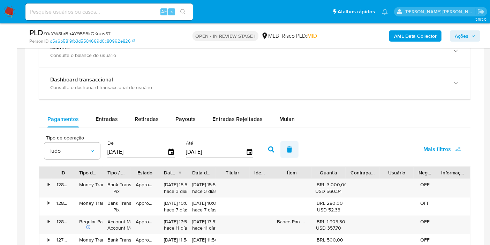
scroll to position [581, 0]
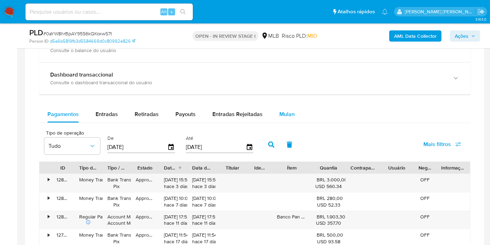
click at [284, 110] on span "Mulan" at bounding box center [286, 114] width 15 height 8
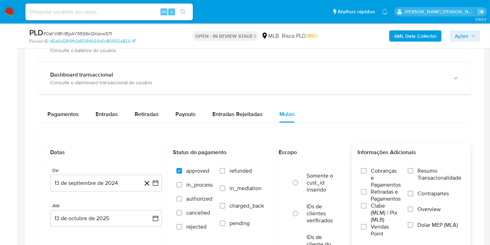
click at [446, 170] on span "Resumo Transacionalidade" at bounding box center [440, 174] width 44 height 14
click at [413, 170] on input "Resumo Transacionalidade" at bounding box center [411, 171] width 6 height 6
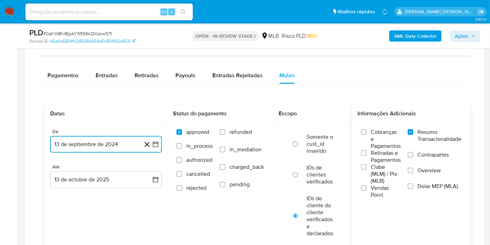
click at [159, 145] on icon "button" at bounding box center [155, 144] width 7 height 7
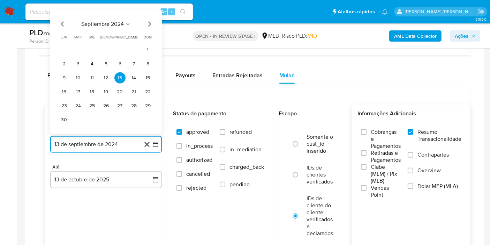
click at [115, 25] on span "septiembre 2024" at bounding box center [102, 24] width 43 height 7
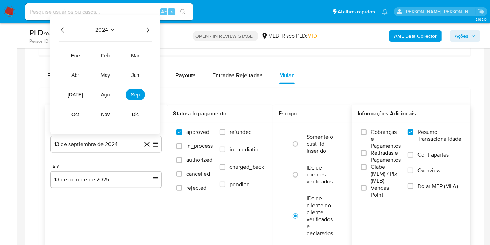
click at [147, 30] on icon "Año siguiente" at bounding box center [148, 30] width 3 height 5
click at [114, 93] on button "ago" at bounding box center [106, 94] width 20 height 11
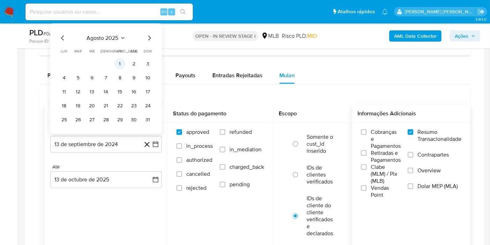
click at [121, 61] on button "1" at bounding box center [119, 63] width 11 height 11
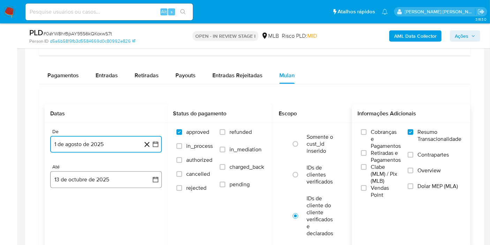
click at [149, 171] on button "13 de octubre de 2025" at bounding box center [106, 179] width 112 height 17
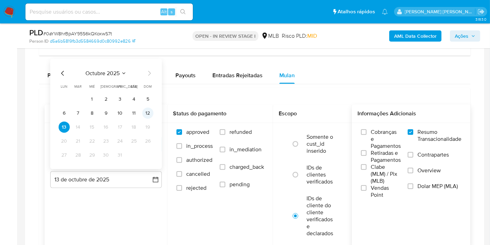
click at [148, 112] on button "12" at bounding box center [147, 112] width 11 height 11
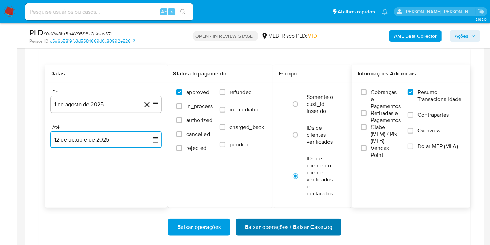
scroll to position [698, 0]
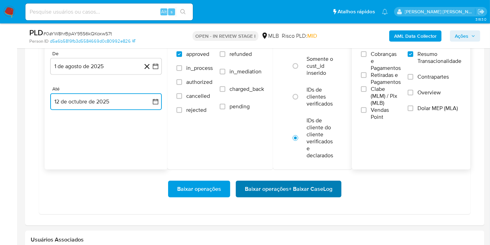
click at [320, 186] on span "Baixar operações + Baixar CaseLog" at bounding box center [289, 188] width 88 height 15
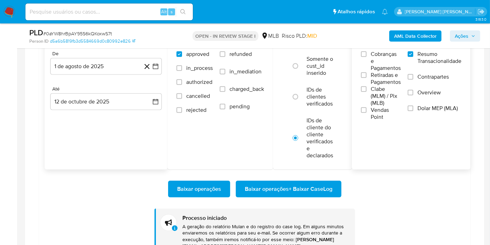
click at [132, 15] on input at bounding box center [108, 11] width 167 height 9
paste input "IWS3SSAawaywsNLcu72cruqn"
type input "IWS3SSAawaywsNLcu72cruqn"
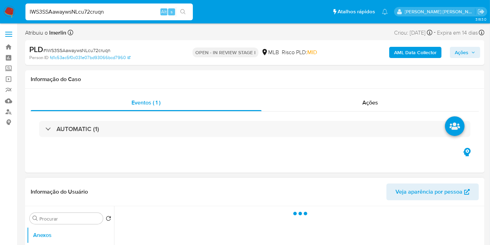
select select "10"
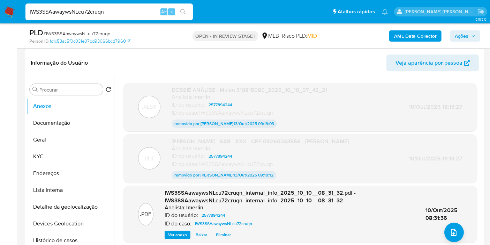
scroll to position [116, 0]
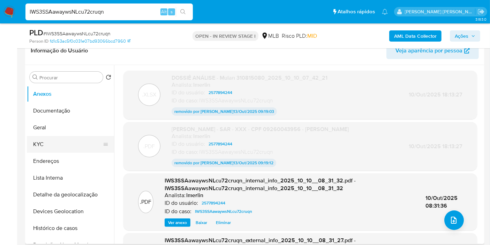
click at [45, 145] on button "KYC" at bounding box center [68, 144] width 82 height 17
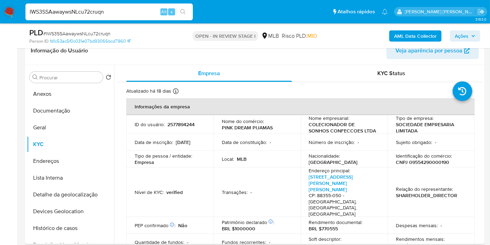
click at [423, 167] on td "Relação do representante : SHAREHOLDER_DIRECTOR" at bounding box center [431, 192] width 87 height 50
click at [425, 163] on p "CNPJ 09554290000190" at bounding box center [422, 162] width 53 height 6
copy p "09554290000190"
